Goal: Transaction & Acquisition: Obtain resource

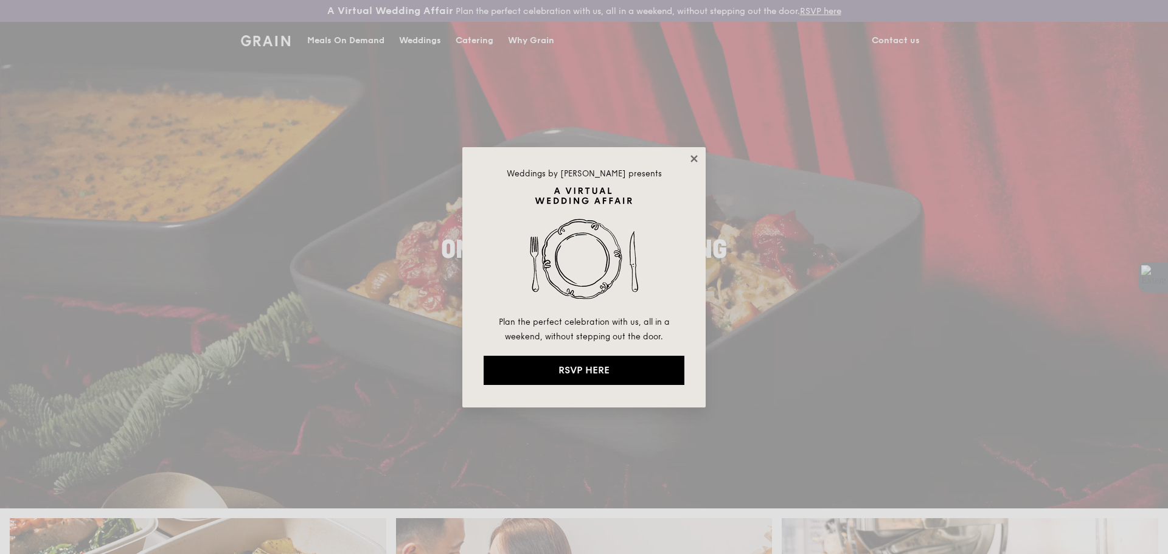
click at [694, 158] on icon at bounding box center [693, 158] width 7 height 7
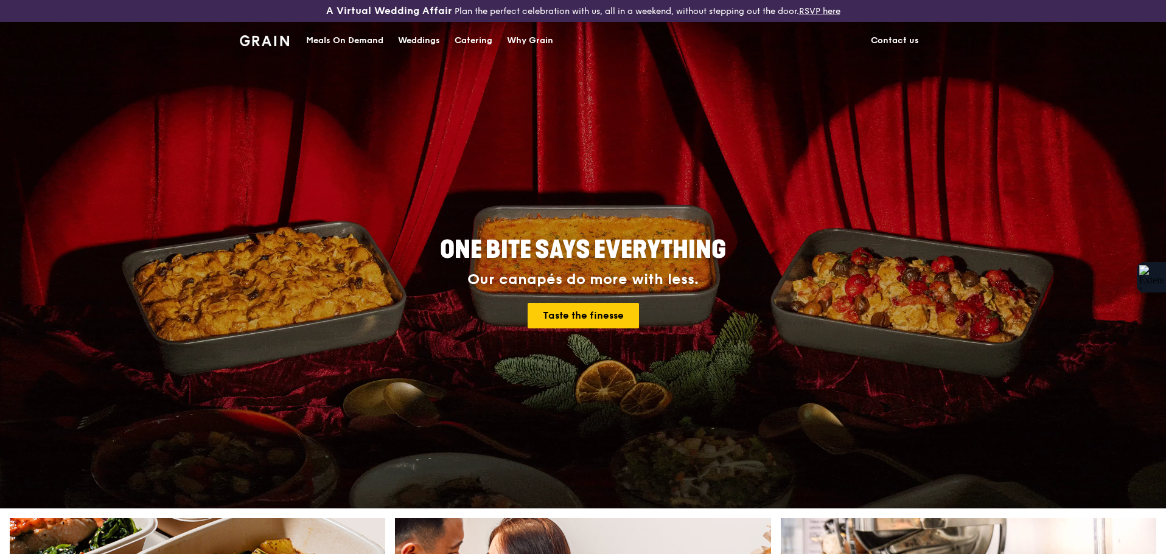
click at [467, 41] on div "Catering" at bounding box center [473, 41] width 38 height 37
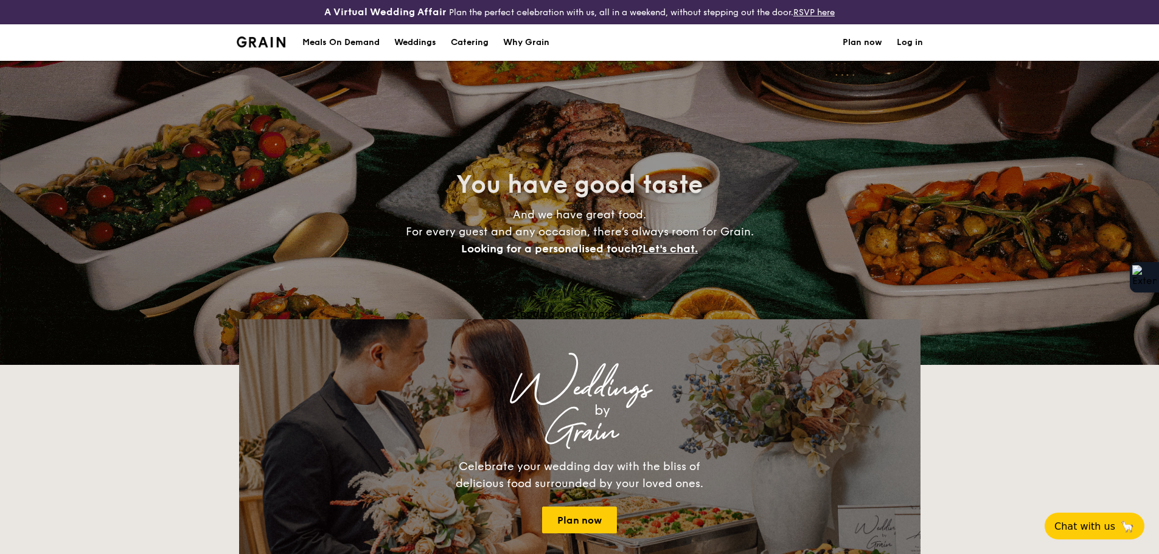
select select
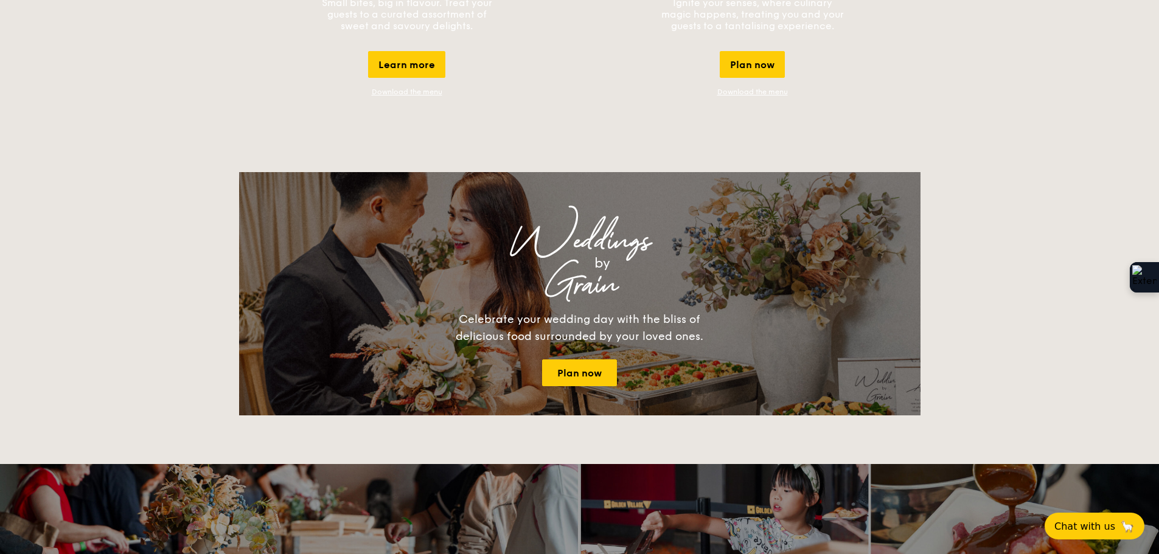
scroll to position [1095, 0]
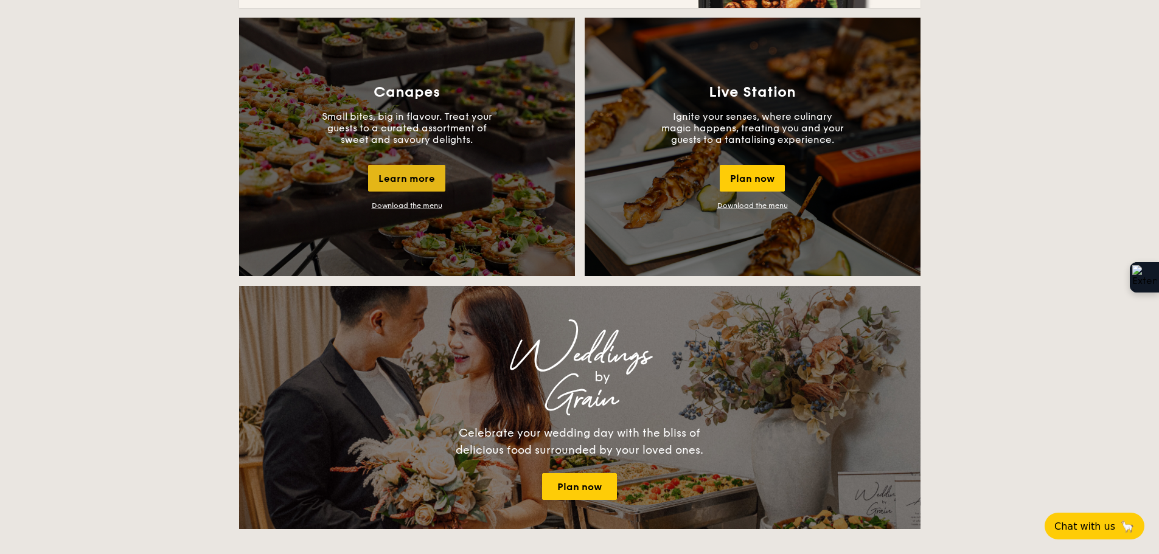
click at [395, 181] on div "Learn more" at bounding box center [406, 178] width 77 height 27
click at [430, 204] on link "Download the menu" at bounding box center [407, 205] width 71 height 9
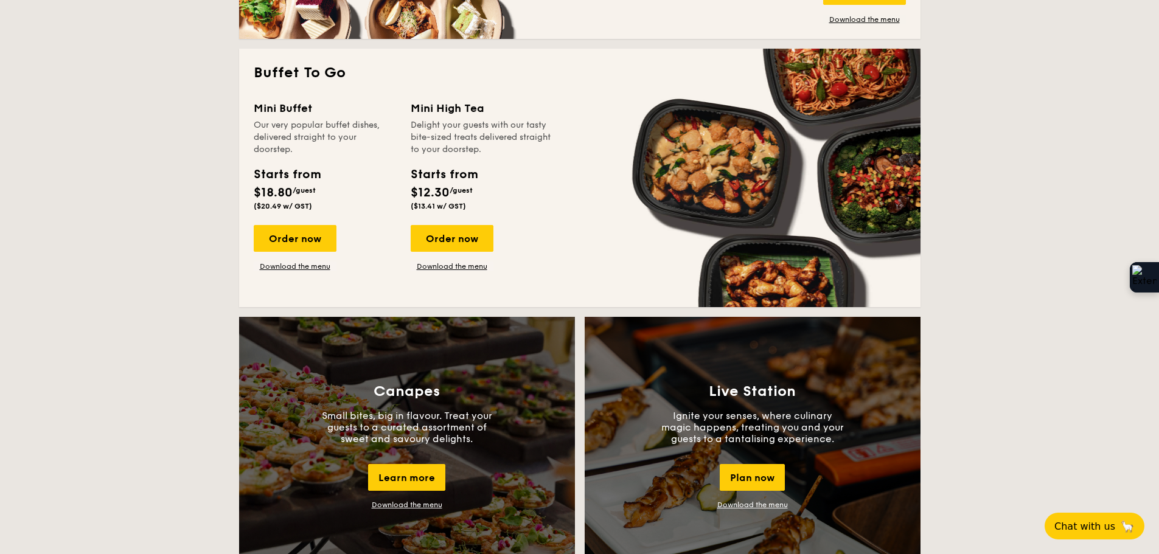
scroll to position [791, 0]
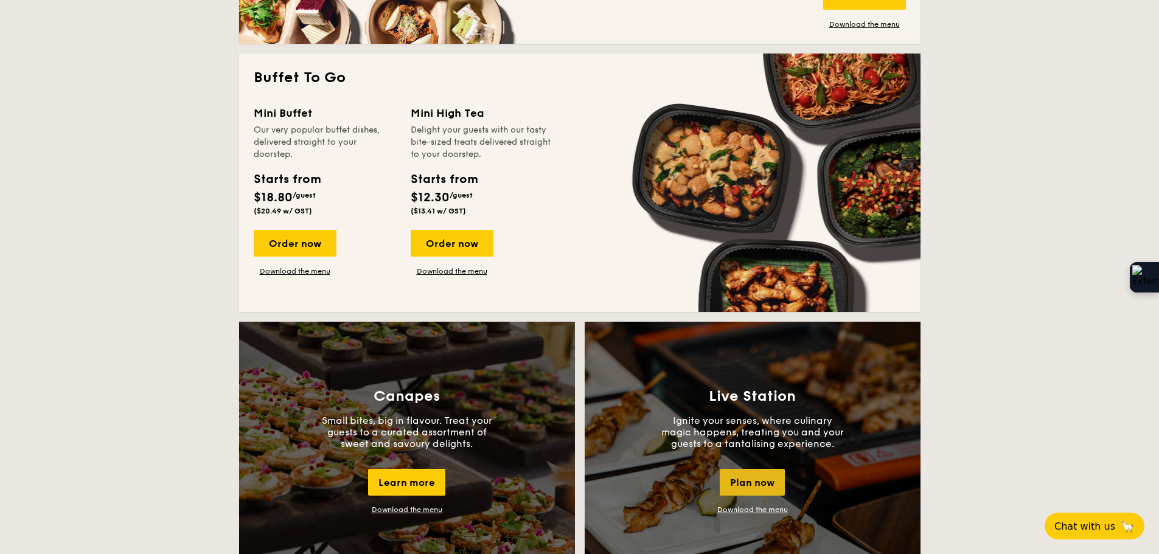
click at [748, 483] on div "Plan now" at bounding box center [752, 482] width 65 height 27
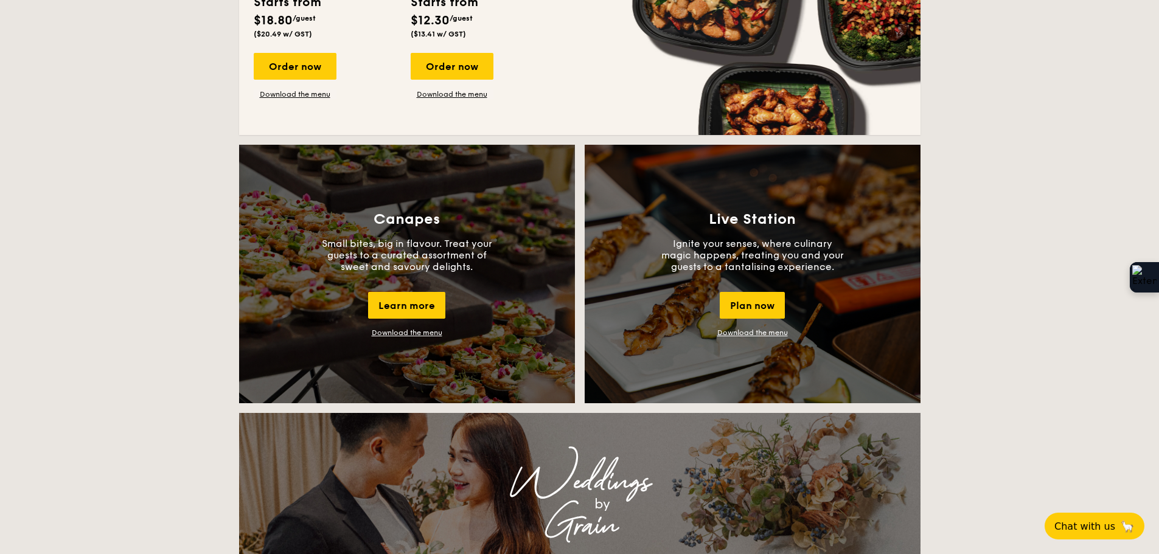
scroll to position [835, 0]
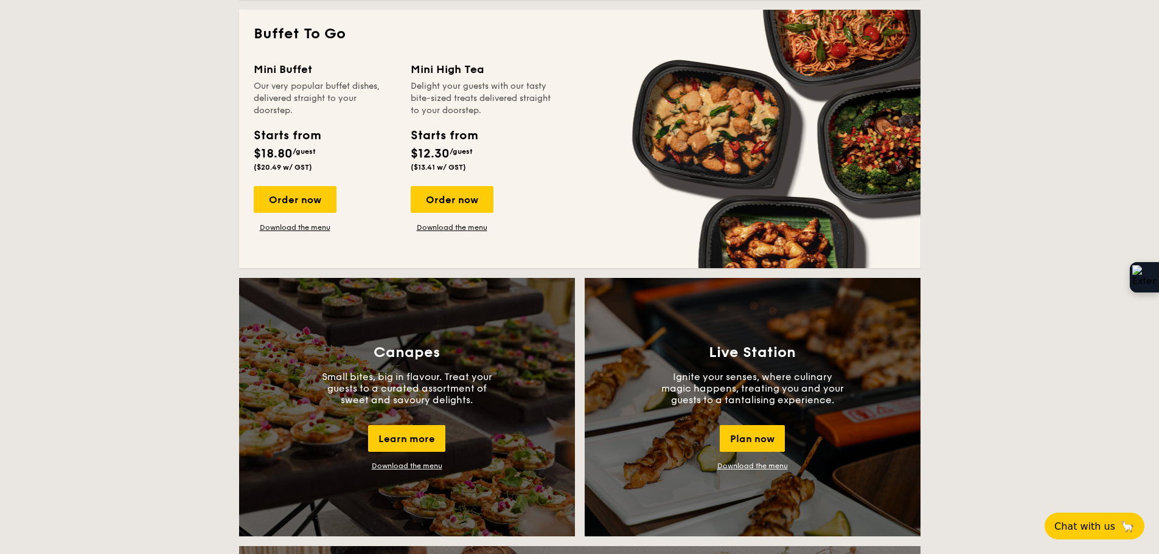
click at [770, 464] on link "Download the menu" at bounding box center [752, 466] width 71 height 9
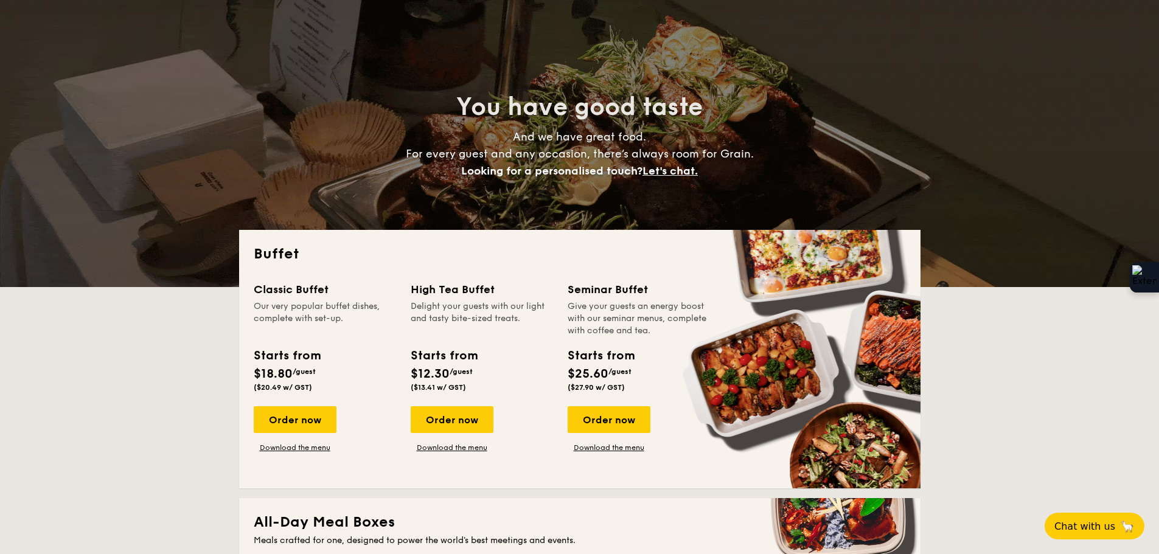
scroll to position [0, 0]
